Goal: Transaction & Acquisition: Purchase product/service

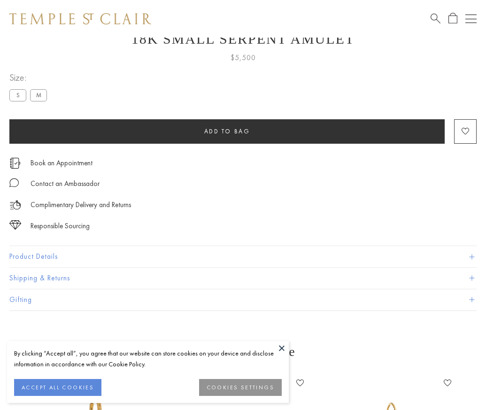
click at [227, 131] on span "Add to bag" at bounding box center [227, 131] width 46 height 8
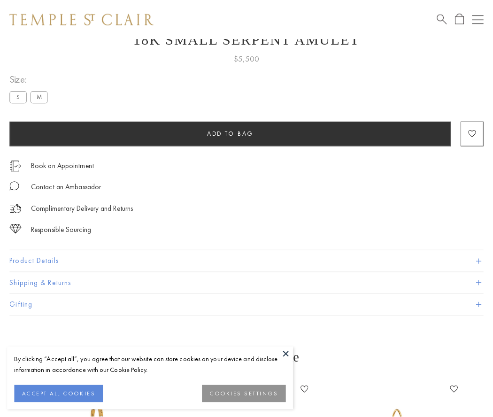
scroll to position [38, 0]
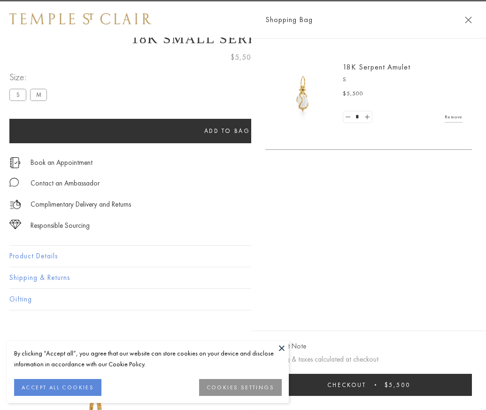
click at [366, 389] on span "Checkout" at bounding box center [346, 385] width 39 height 8
